Goal: Task Accomplishment & Management: Complete application form

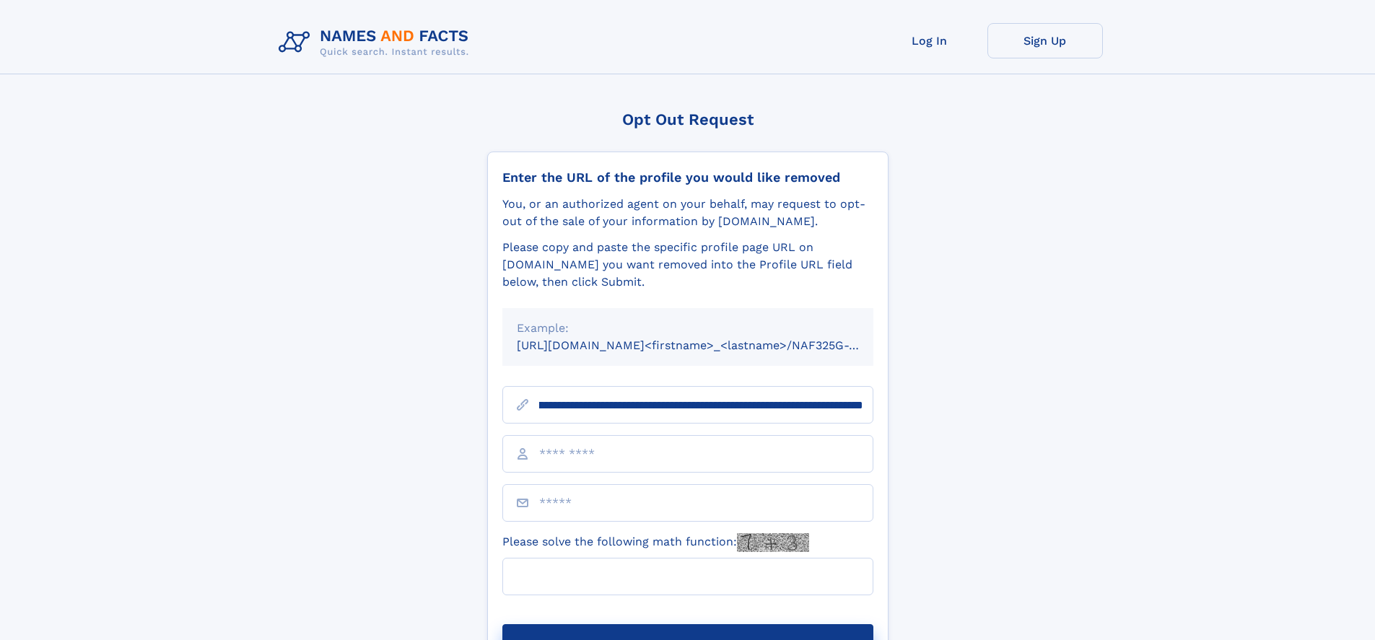
scroll to position [0, 165]
type input "**********"
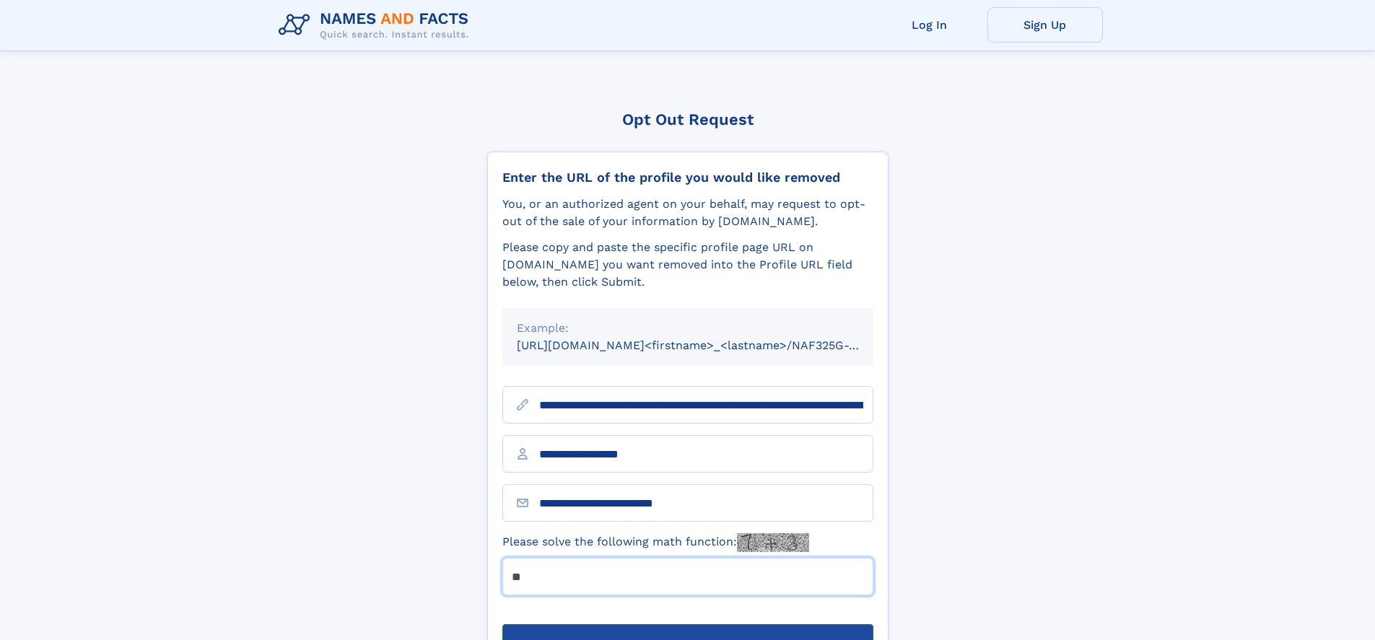
type input "**"
click at [687, 624] on button "Submit Opt Out Request" at bounding box center [687, 647] width 371 height 46
